Goal: Task Accomplishment & Management: Manage account settings

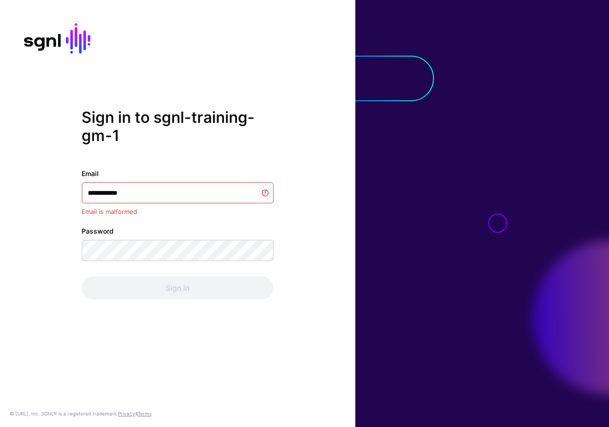
type input "**********"
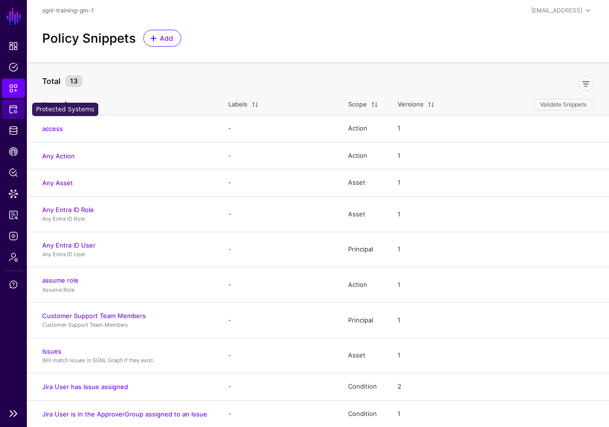
click at [19, 108] on link "Protected Systems" at bounding box center [13, 109] width 23 height 19
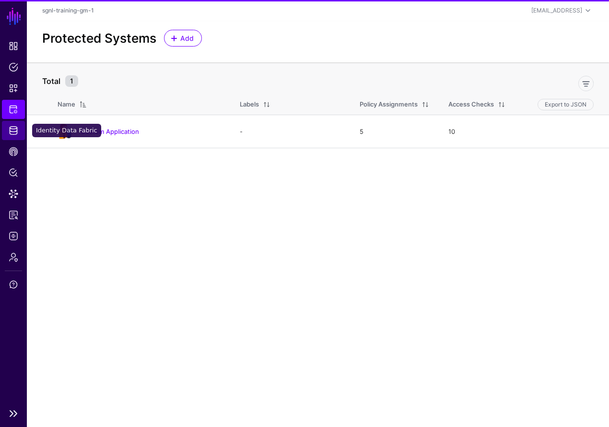
click at [17, 140] on link "Identity Data Fabric" at bounding box center [13, 130] width 23 height 19
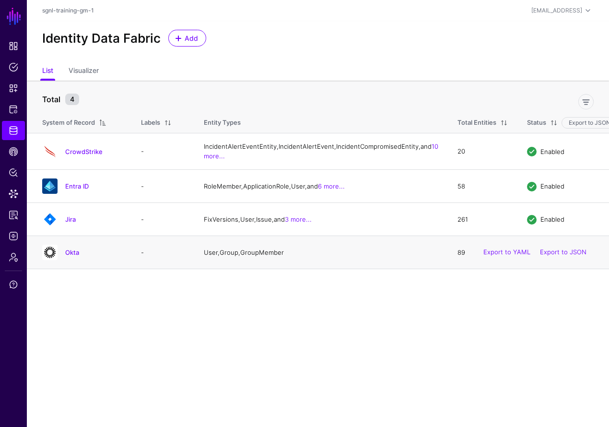
click at [62, 257] on div "Okta" at bounding box center [93, 252] width 64 height 9
click at [72, 256] on link "Okta" at bounding box center [72, 253] width 14 height 8
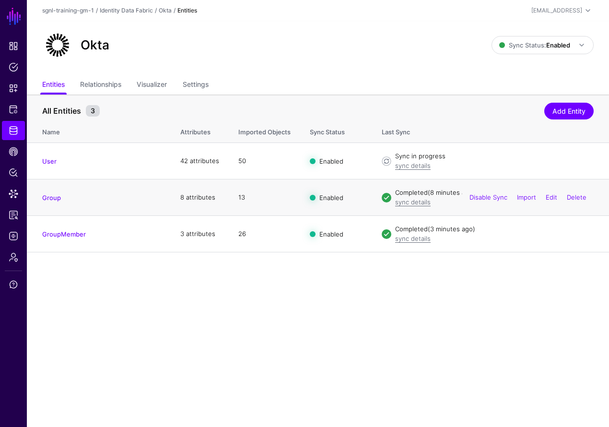
click at [49, 203] on td "Group" at bounding box center [99, 197] width 144 height 36
click at [60, 195] on link "Group" at bounding box center [51, 198] width 19 height 8
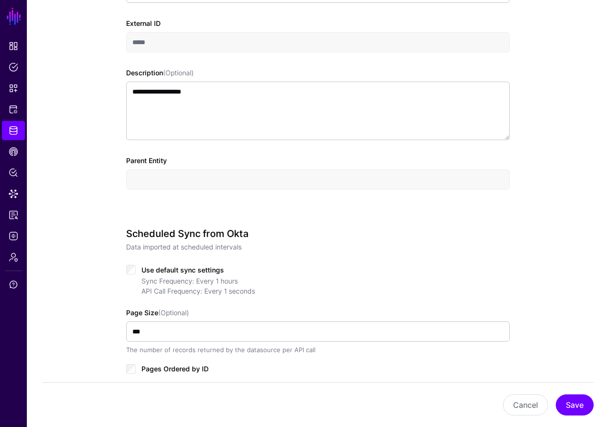
scroll to position [346, 0]
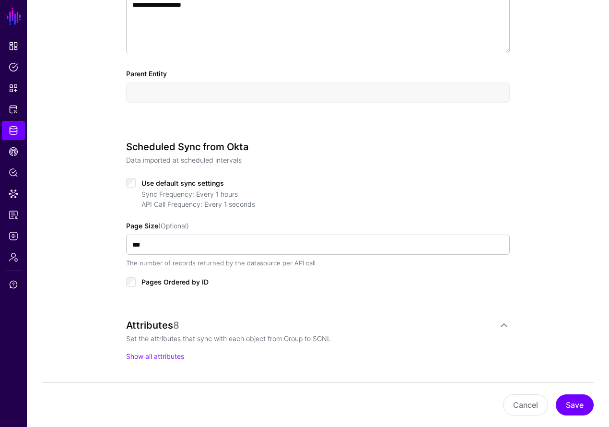
click at [155, 182] on span "Use default sync settings" at bounding box center [183, 183] width 83 height 8
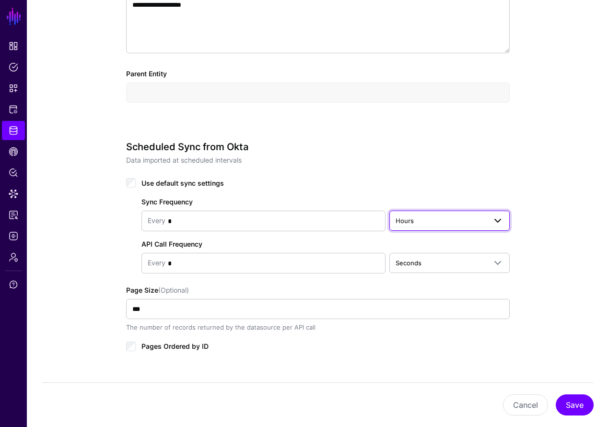
click at [441, 224] on span "Hours" at bounding box center [441, 220] width 91 height 11
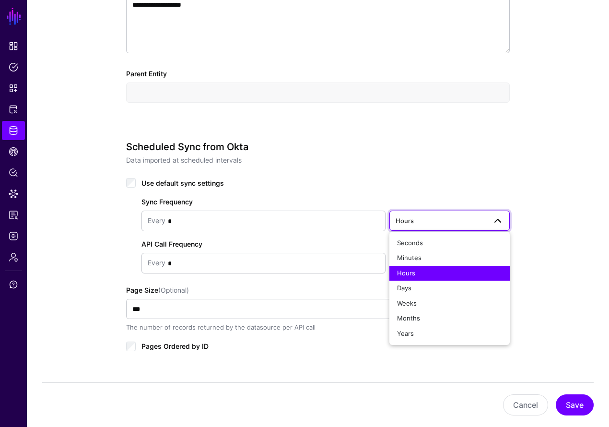
click at [215, 239] on div "Sync Frequency Every * Hours Seconds Minutes Hours Days Weeks Months Years API …" at bounding box center [318, 231] width 384 height 84
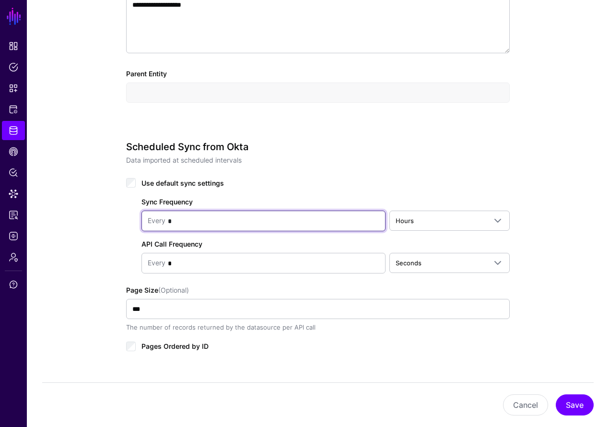
click at [213, 221] on input "*" at bounding box center [273, 221] width 214 height 19
type input "*"
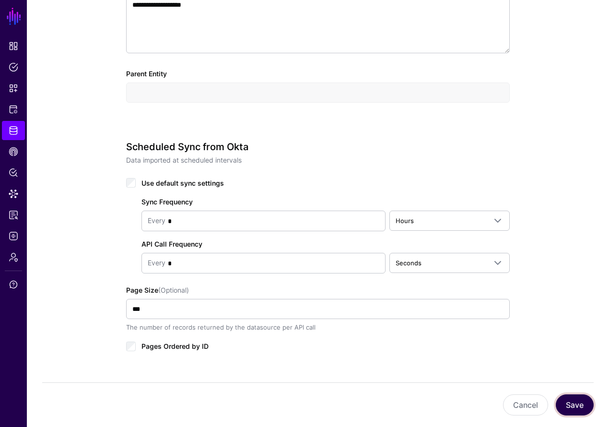
click at [568, 401] on button "Save" at bounding box center [575, 404] width 38 height 21
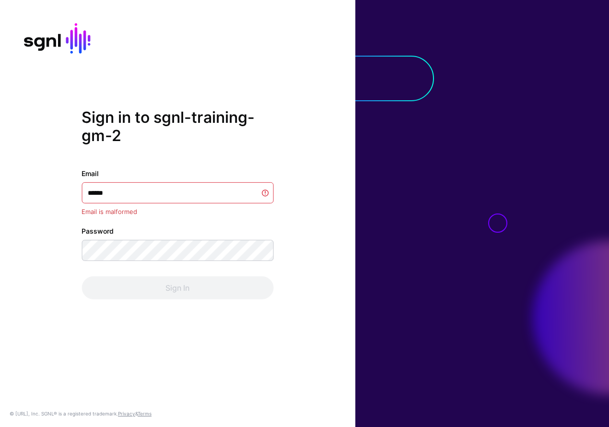
type input "*******"
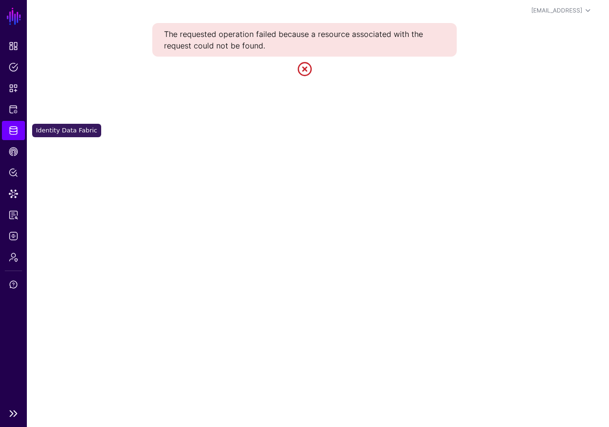
click at [10, 127] on span "Identity Data Fabric" at bounding box center [14, 131] width 10 height 10
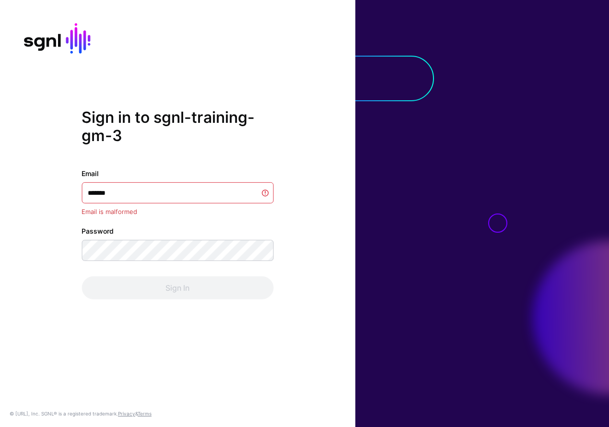
type input "********"
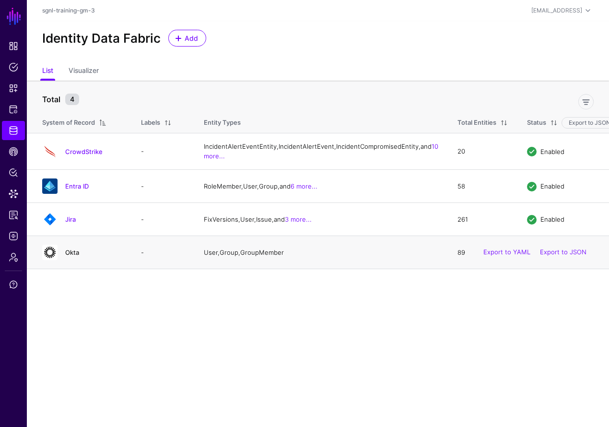
click at [72, 256] on link "Okta" at bounding box center [72, 253] width 14 height 8
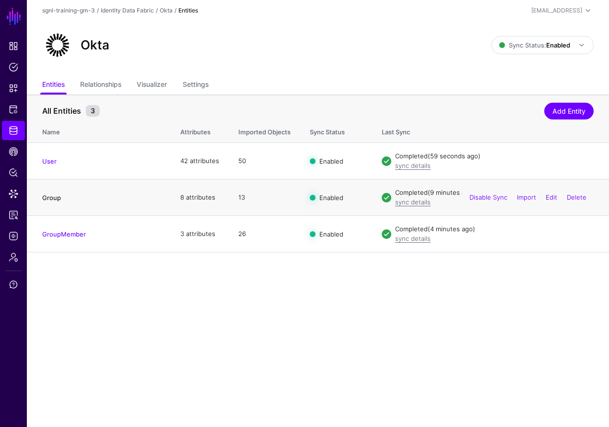
click at [58, 196] on link "Group" at bounding box center [51, 198] width 19 height 8
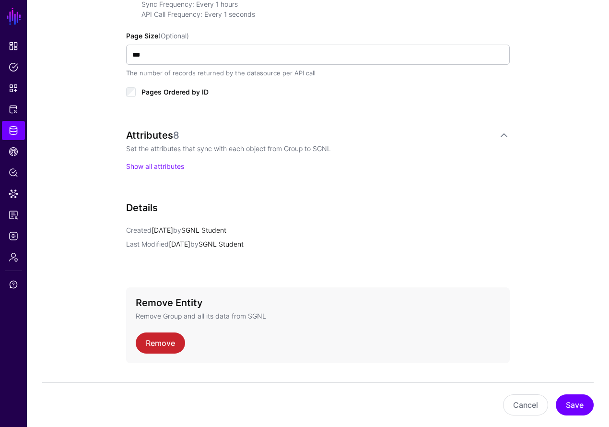
scroll to position [377, 0]
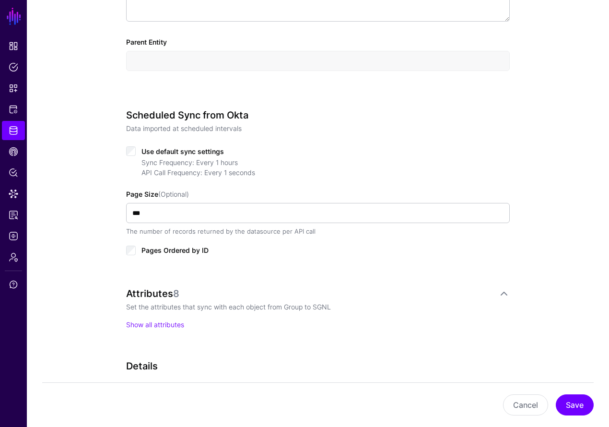
click at [154, 141] on div "Scheduled Sync from Okta Data imported at scheduled intervals Use default sync …" at bounding box center [318, 192] width 384 height 167
click at [158, 149] on span "Use default sync settings" at bounding box center [183, 151] width 83 height 8
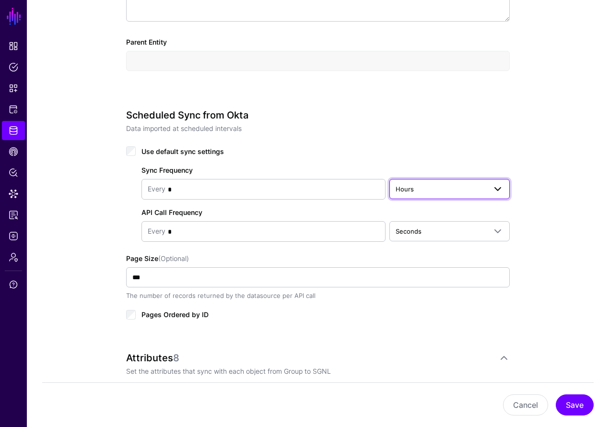
click at [434, 186] on span "Hours" at bounding box center [441, 189] width 91 height 11
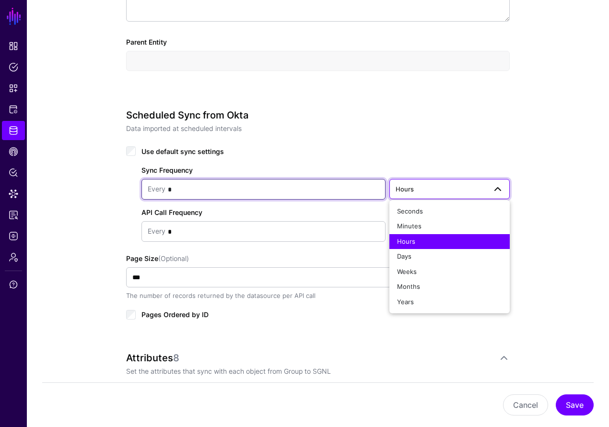
click at [226, 194] on input "*" at bounding box center [273, 189] width 214 height 19
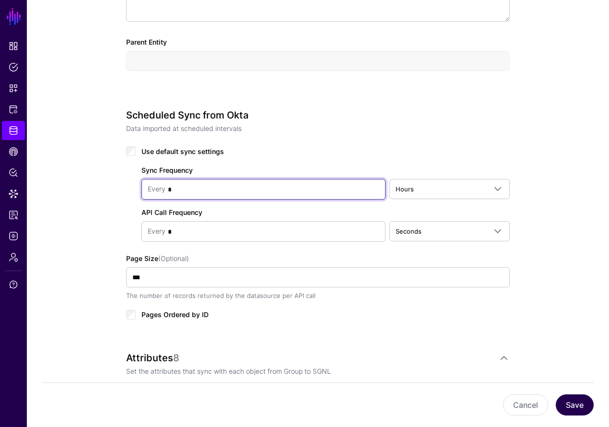
type input "*"
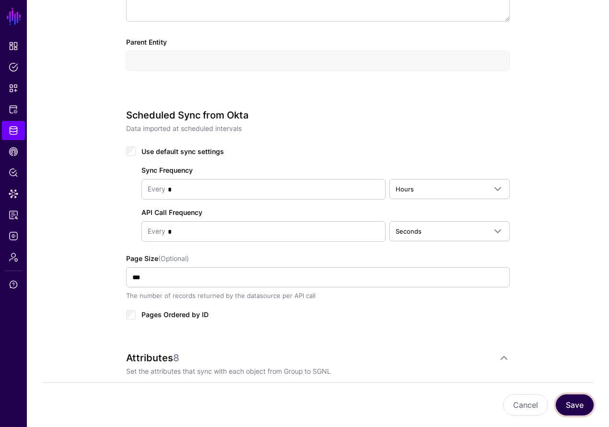
click at [581, 406] on button "Save" at bounding box center [575, 404] width 38 height 21
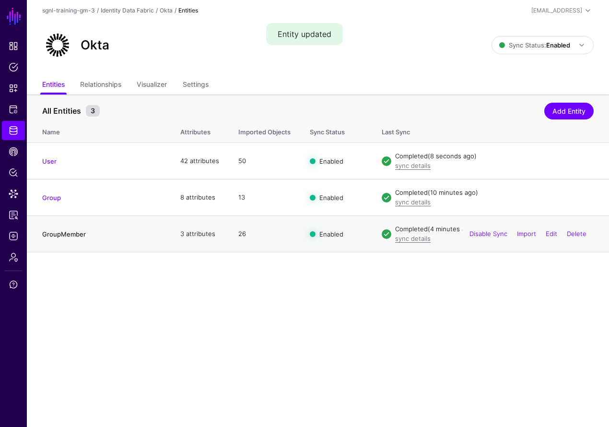
click at [59, 234] on link "GroupMember" at bounding box center [64, 234] width 44 height 8
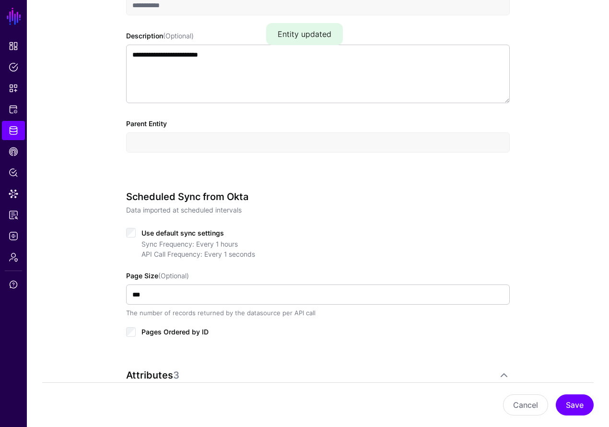
scroll to position [329, 0]
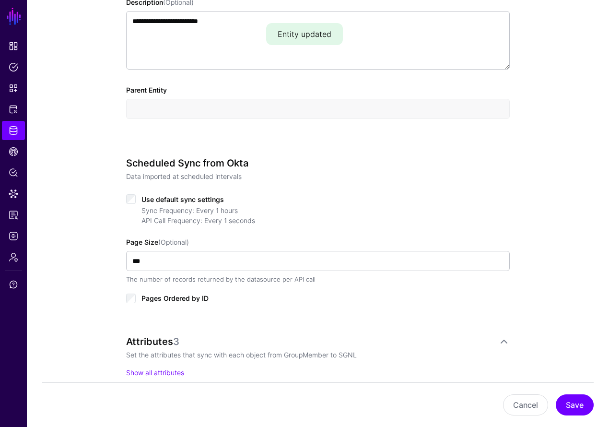
click at [181, 192] on div "Scheduled Sync from Okta Data imported at scheduled intervals Use default sync …" at bounding box center [318, 240] width 384 height 167
click at [194, 200] on span "Use default sync settings" at bounding box center [183, 199] width 83 height 8
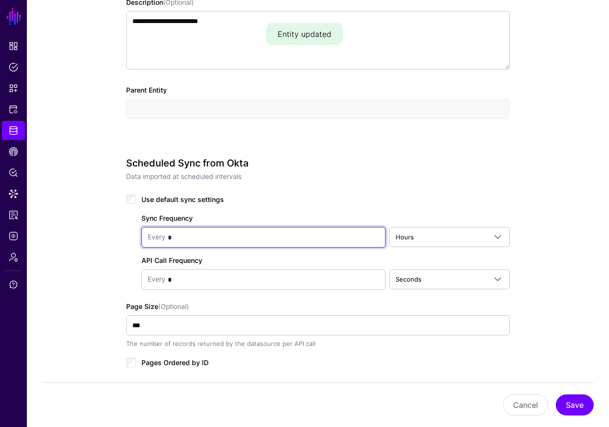
click at [336, 240] on input "*" at bounding box center [273, 237] width 214 height 19
type input "*"
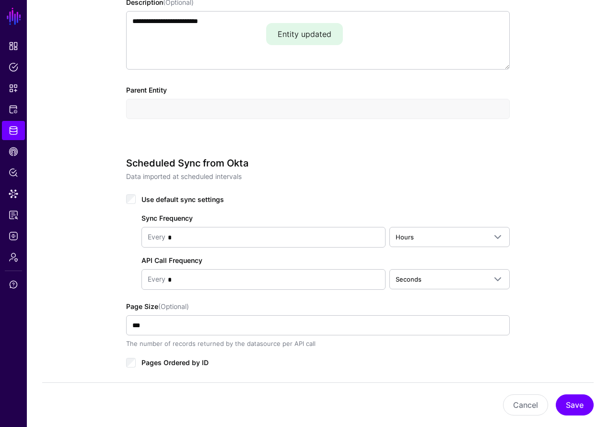
click at [592, 397] on div "Cancel Save" at bounding box center [318, 404] width 552 height 21
click at [586, 405] on button "Save" at bounding box center [575, 404] width 38 height 21
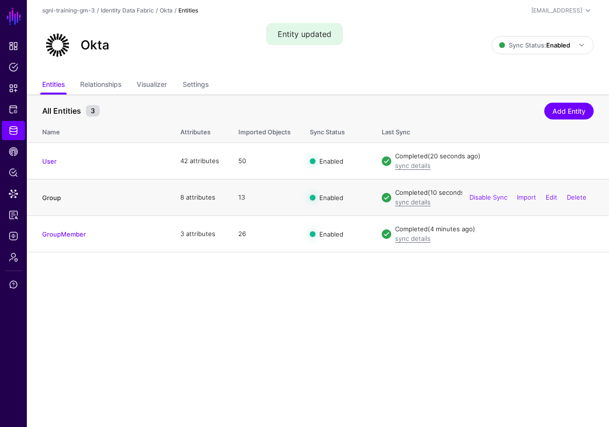
click at [48, 198] on link "Group" at bounding box center [51, 198] width 19 height 8
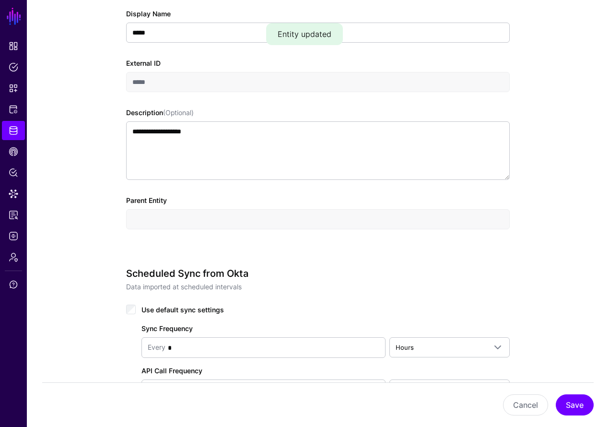
scroll to position [380, 0]
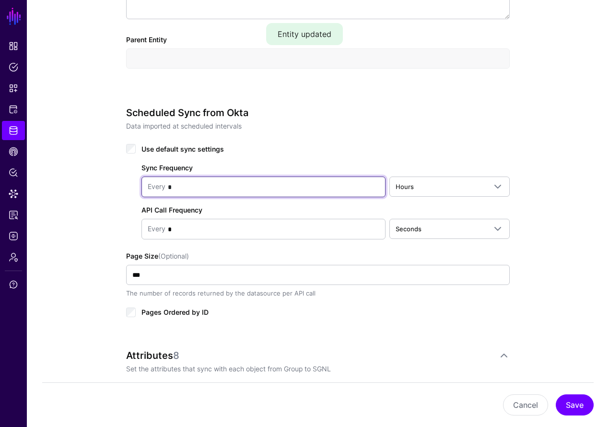
drag, startPoint x: 180, startPoint y: 191, endPoint x: 143, endPoint y: 189, distance: 37.5
click at [143, 189] on div "Every *" at bounding box center [264, 187] width 244 height 21
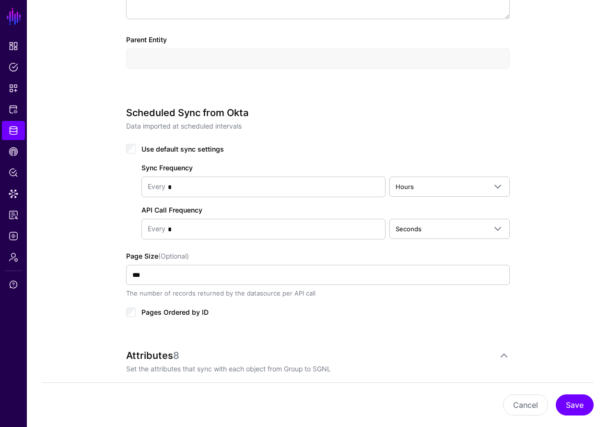
click at [144, 143] on label "Use default sync settings" at bounding box center [183, 149] width 83 height 12
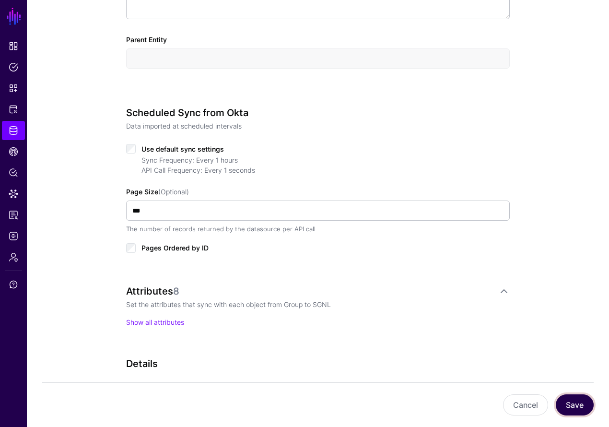
click at [579, 405] on button "Save" at bounding box center [575, 404] width 38 height 21
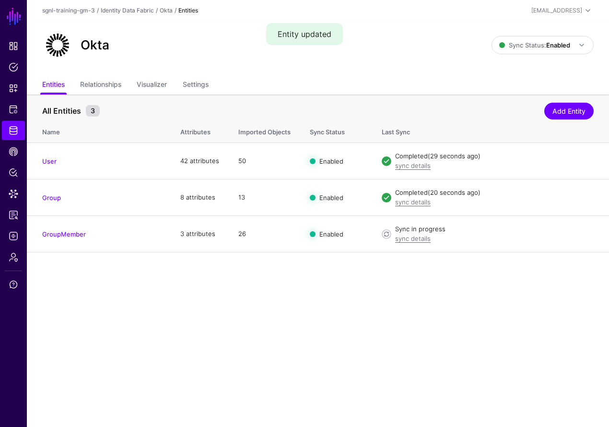
drag, startPoint x: 64, startPoint y: 234, endPoint x: 95, endPoint y: 236, distance: 30.8
click at [64, 234] on link "GroupMember" at bounding box center [64, 234] width 44 height 8
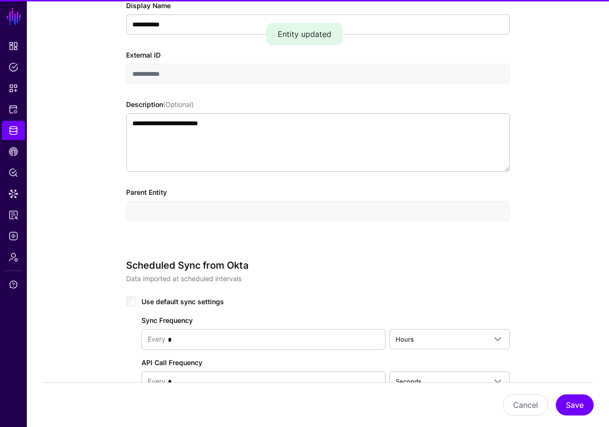
scroll to position [401, 0]
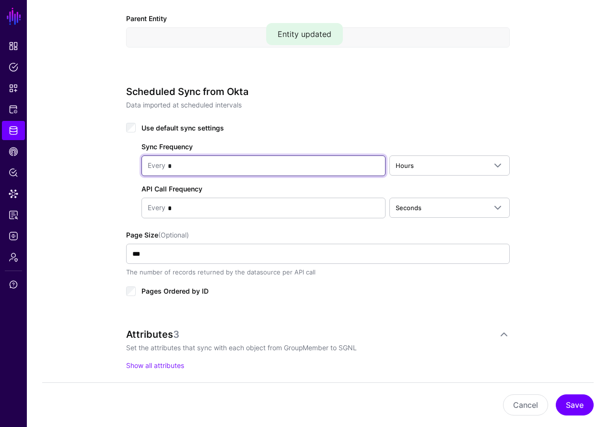
click at [251, 169] on input "*" at bounding box center [273, 165] width 214 height 19
type input "*"
click at [195, 127] on span "Use default sync settings" at bounding box center [183, 128] width 83 height 8
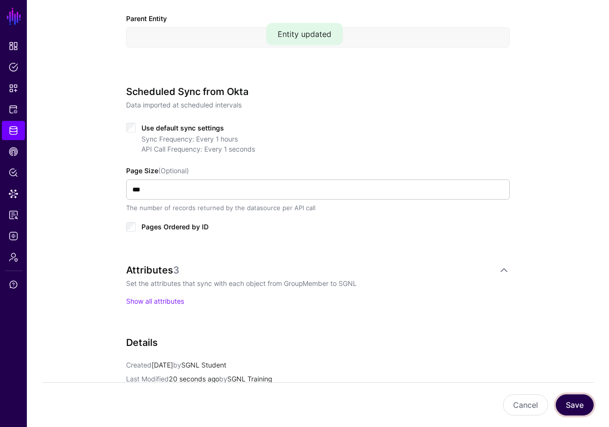
click at [570, 408] on button "Save" at bounding box center [575, 404] width 38 height 21
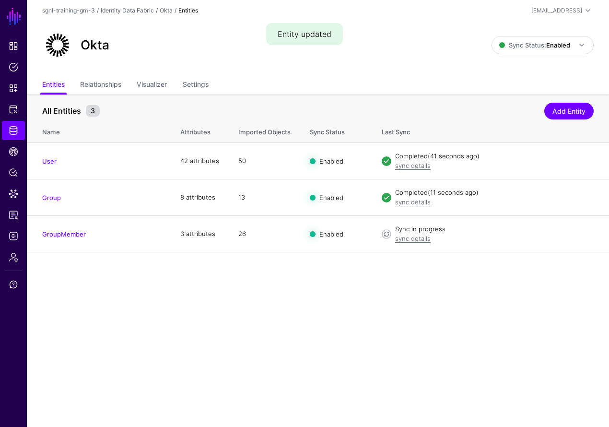
click at [469, 80] on ul "Entities Relationships Visualizer Settings" at bounding box center [318, 85] width 552 height 18
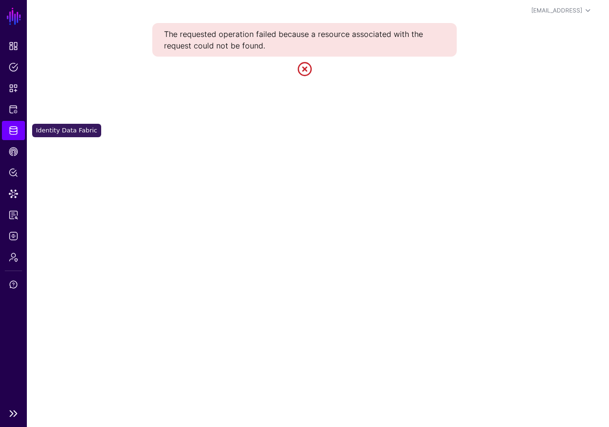
click at [20, 123] on link "Identity Data Fabric" at bounding box center [13, 130] width 23 height 19
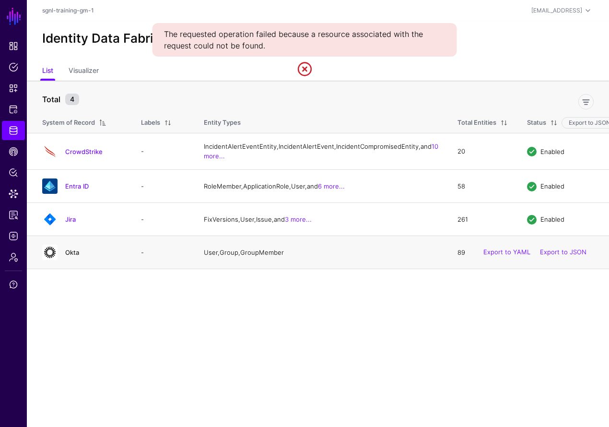
click at [65, 256] on link "Okta" at bounding box center [72, 253] width 14 height 8
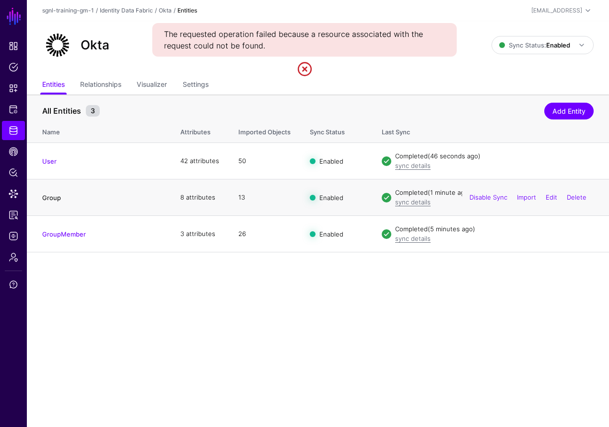
click at [50, 201] on link "Group" at bounding box center [51, 198] width 19 height 8
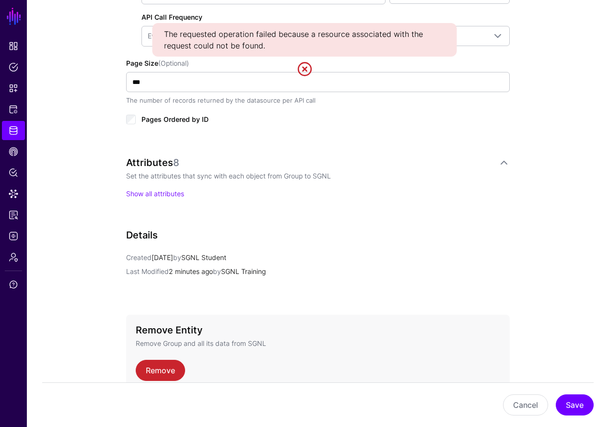
scroll to position [370, 0]
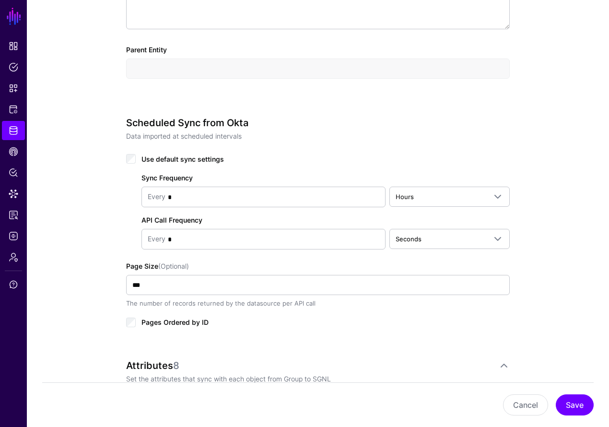
click at [155, 163] on span "Use default sync settings" at bounding box center [183, 159] width 83 height 8
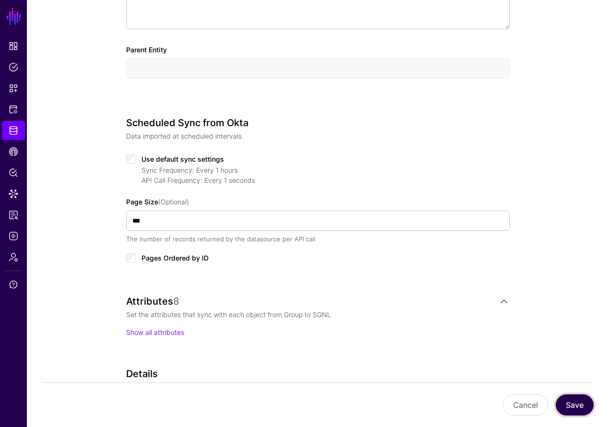
click at [575, 400] on button "Save" at bounding box center [575, 404] width 38 height 21
